Goal: Find specific page/section: Find specific page/section

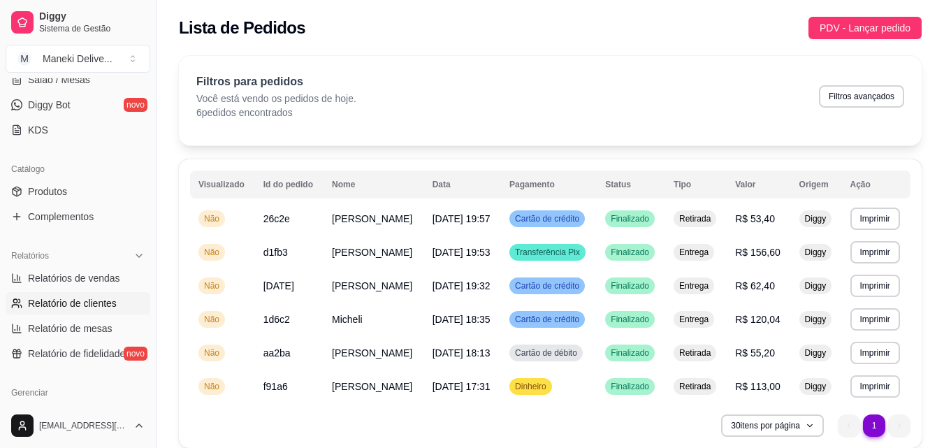
scroll to position [280, 0]
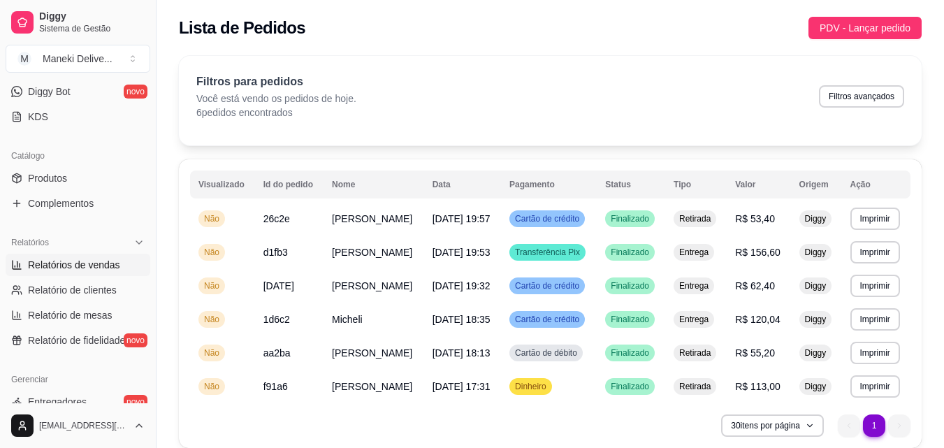
click at [91, 267] on span "Relatórios de vendas" at bounding box center [74, 265] width 92 height 14
select select "ALL"
select select "0"
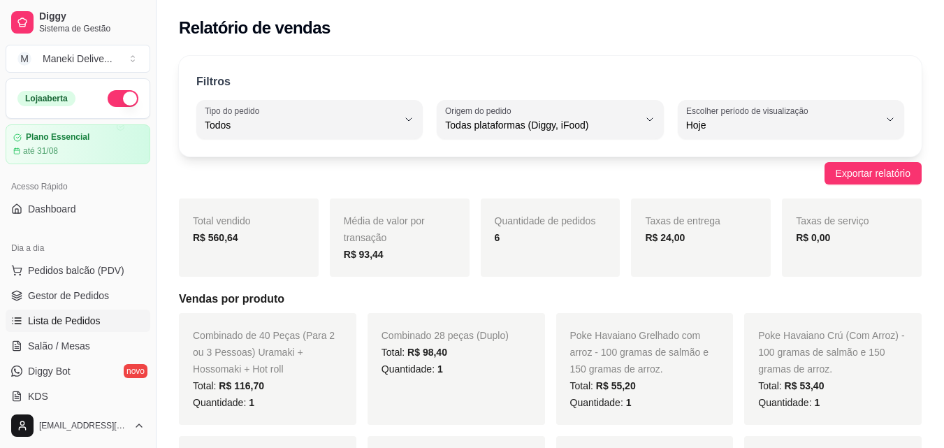
click at [99, 326] on link "Lista de Pedidos" at bounding box center [78, 321] width 145 height 22
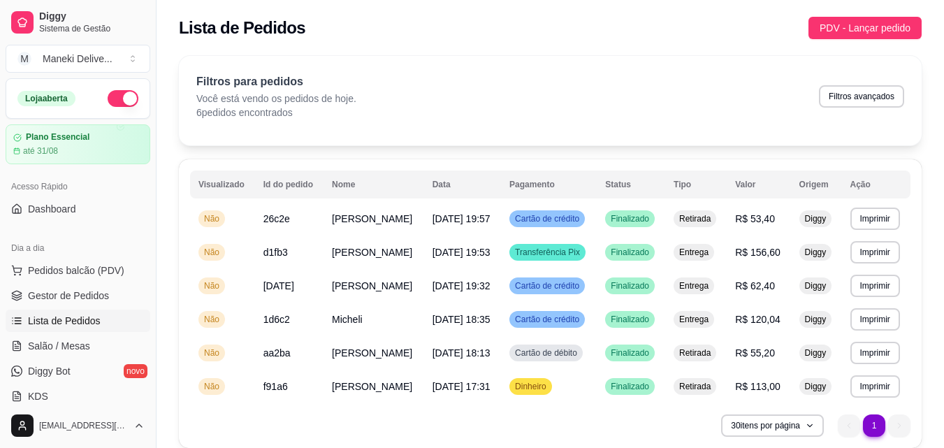
click at [121, 101] on button "button" at bounding box center [123, 98] width 31 height 17
